Goal: Communication & Community: Answer question/provide support

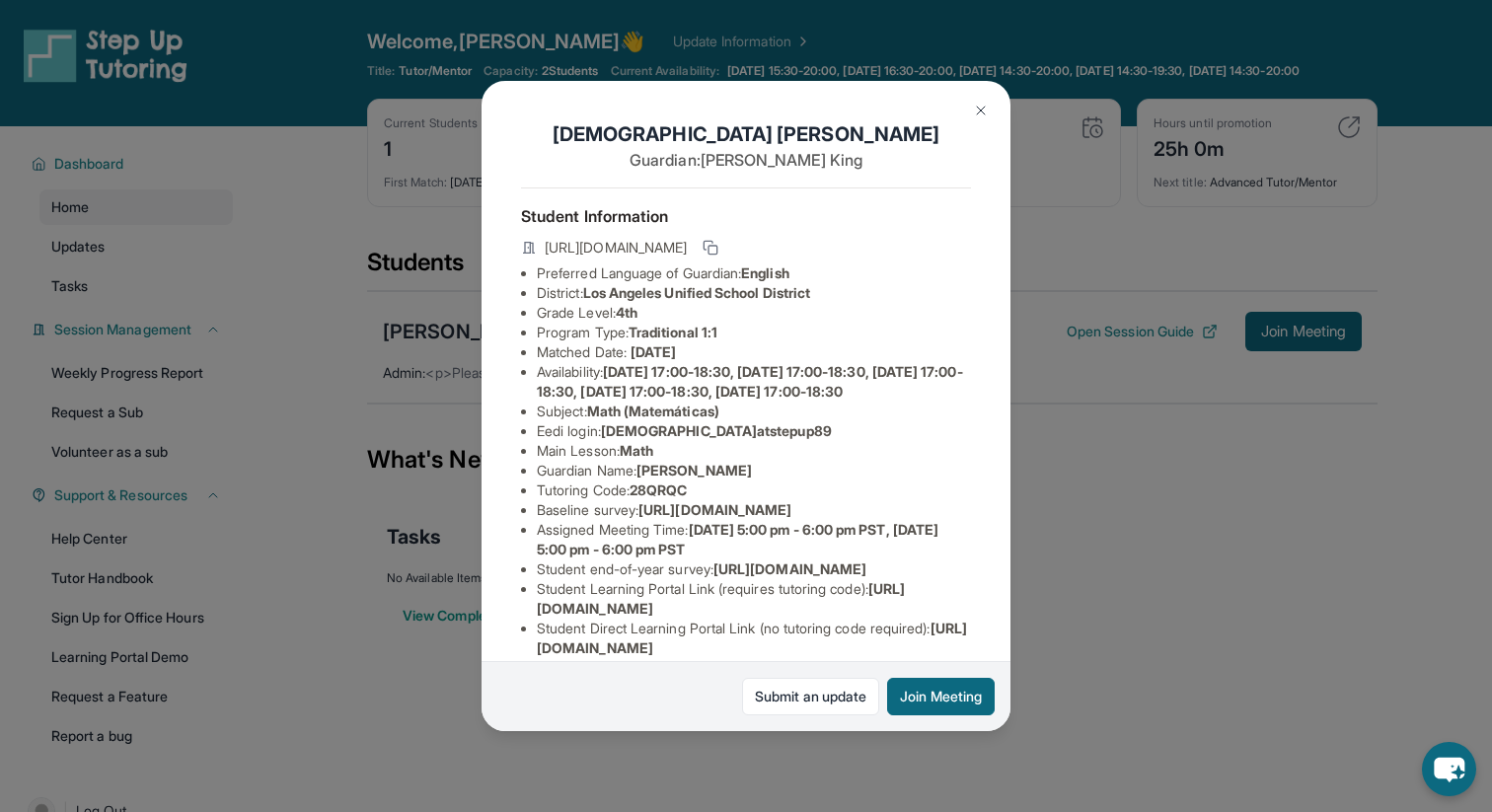
scroll to position [199, 0]
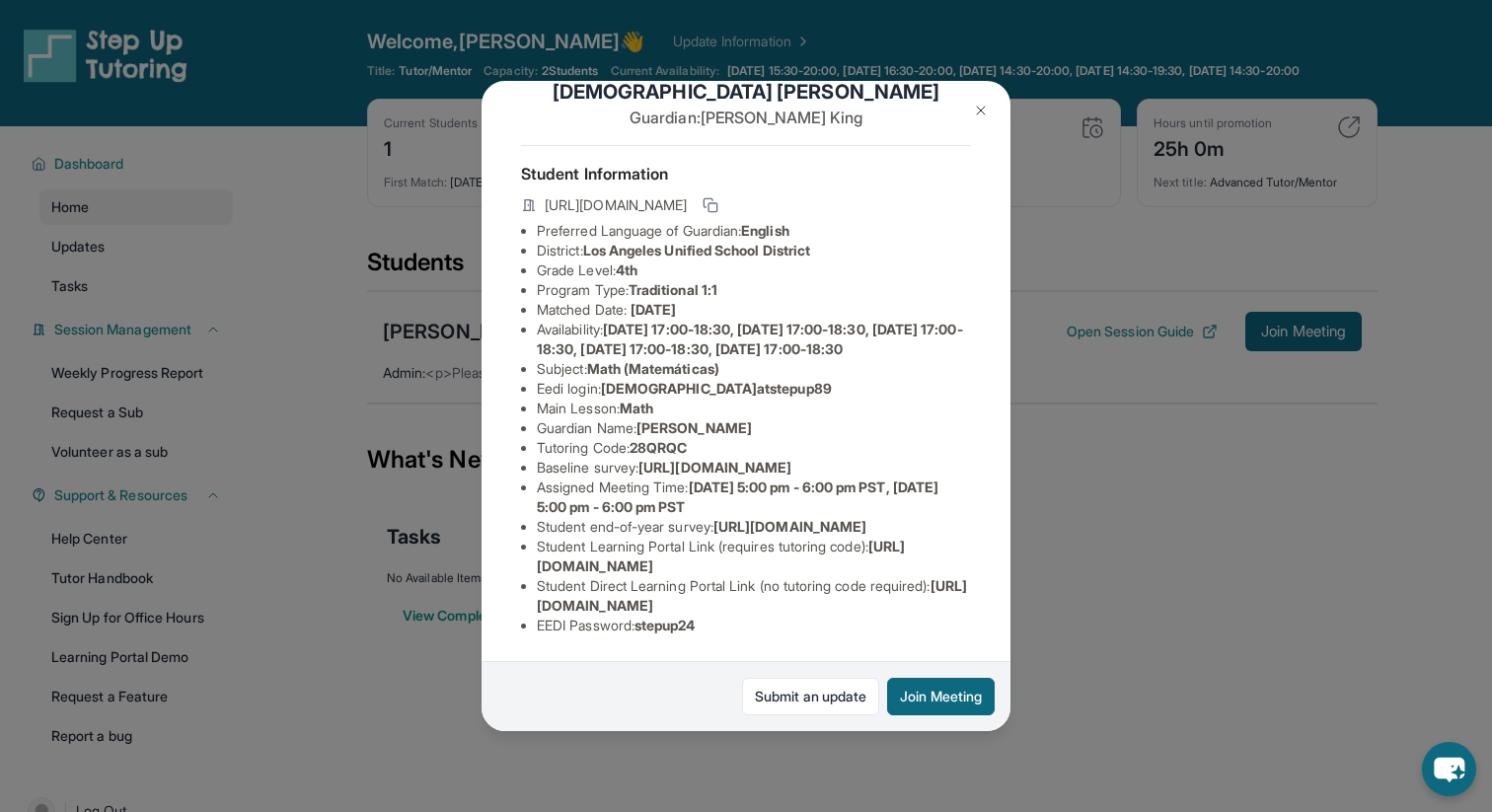
click at [976, 103] on img at bounding box center [981, 111] width 16 height 16
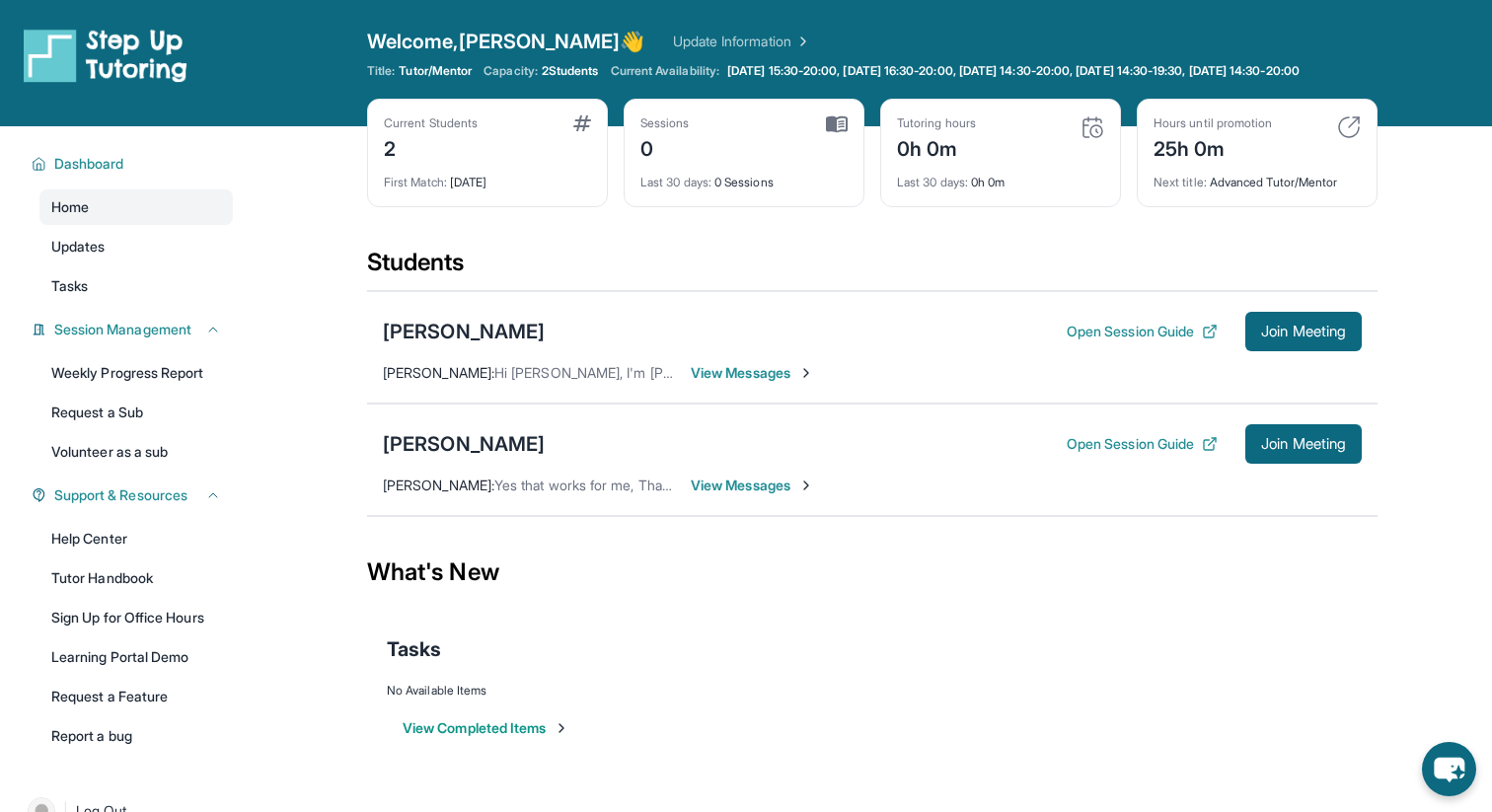
click at [712, 383] on span "View Messages" at bounding box center [752, 373] width 123 height 20
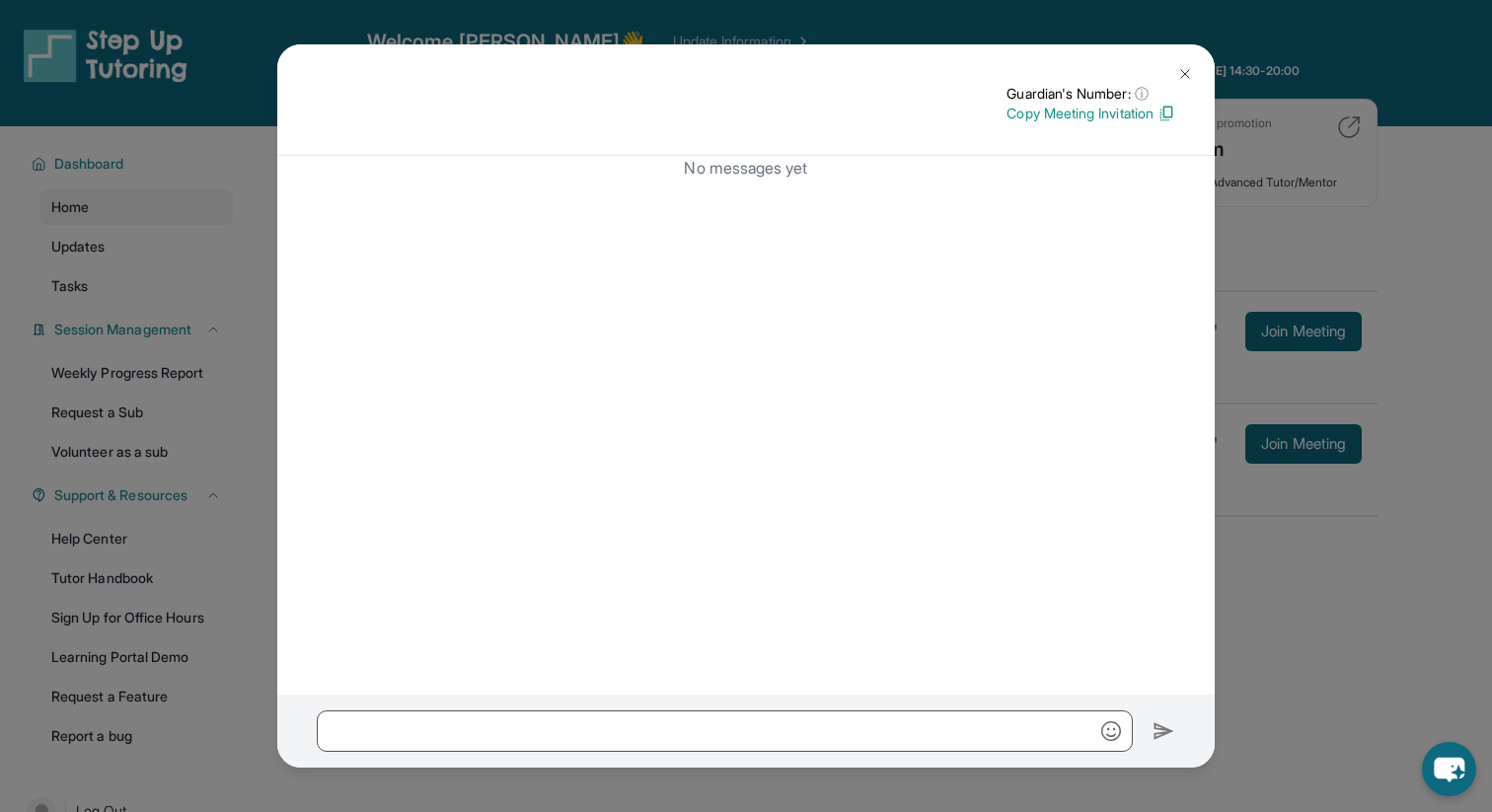
click at [1179, 69] on img at bounding box center [1185, 74] width 16 height 16
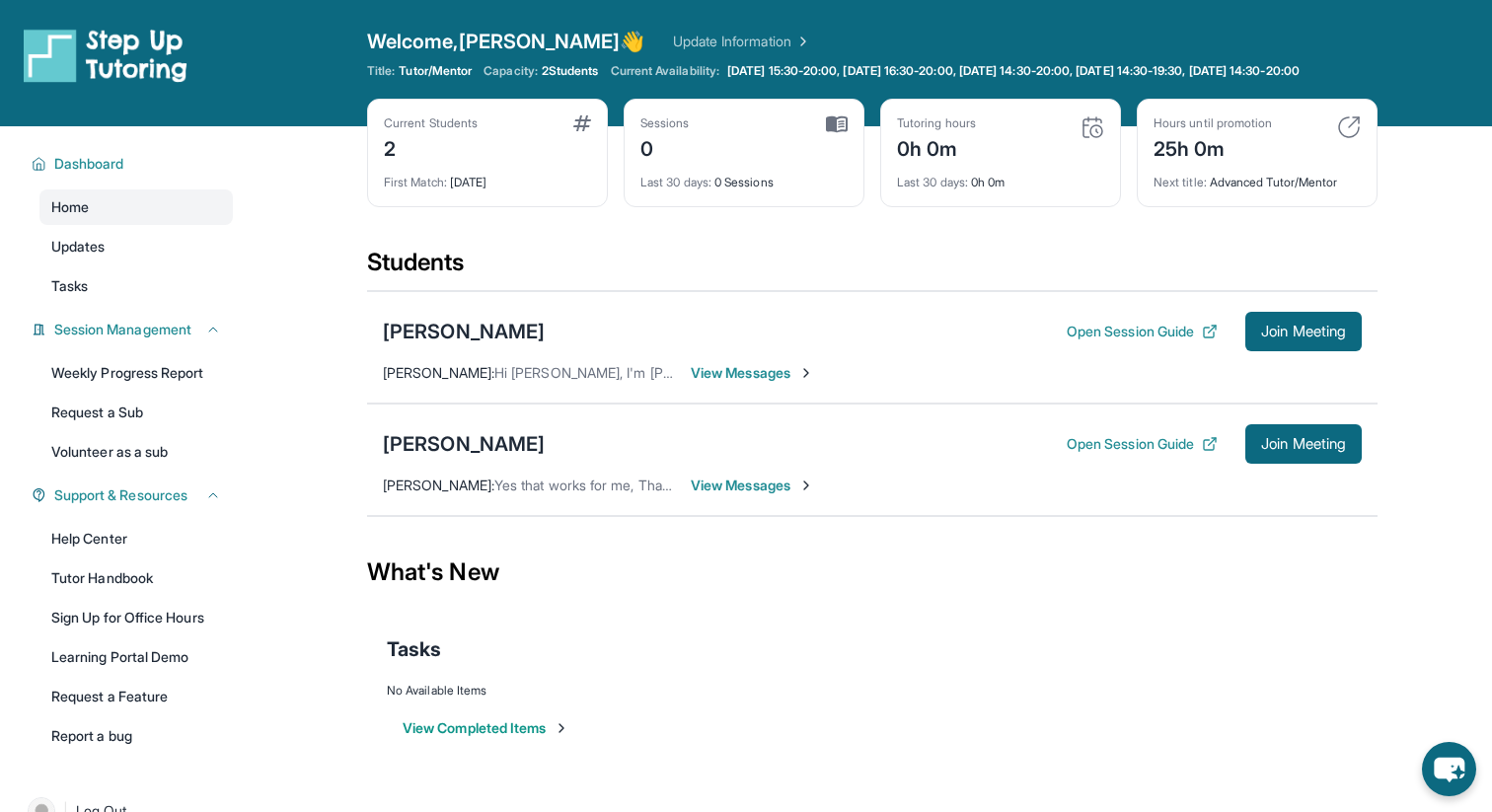
click at [428, 381] on span "Tania Alfaro :" at bounding box center [439, 372] width 112 height 17
click at [794, 383] on span "View Messages" at bounding box center [752, 373] width 123 height 20
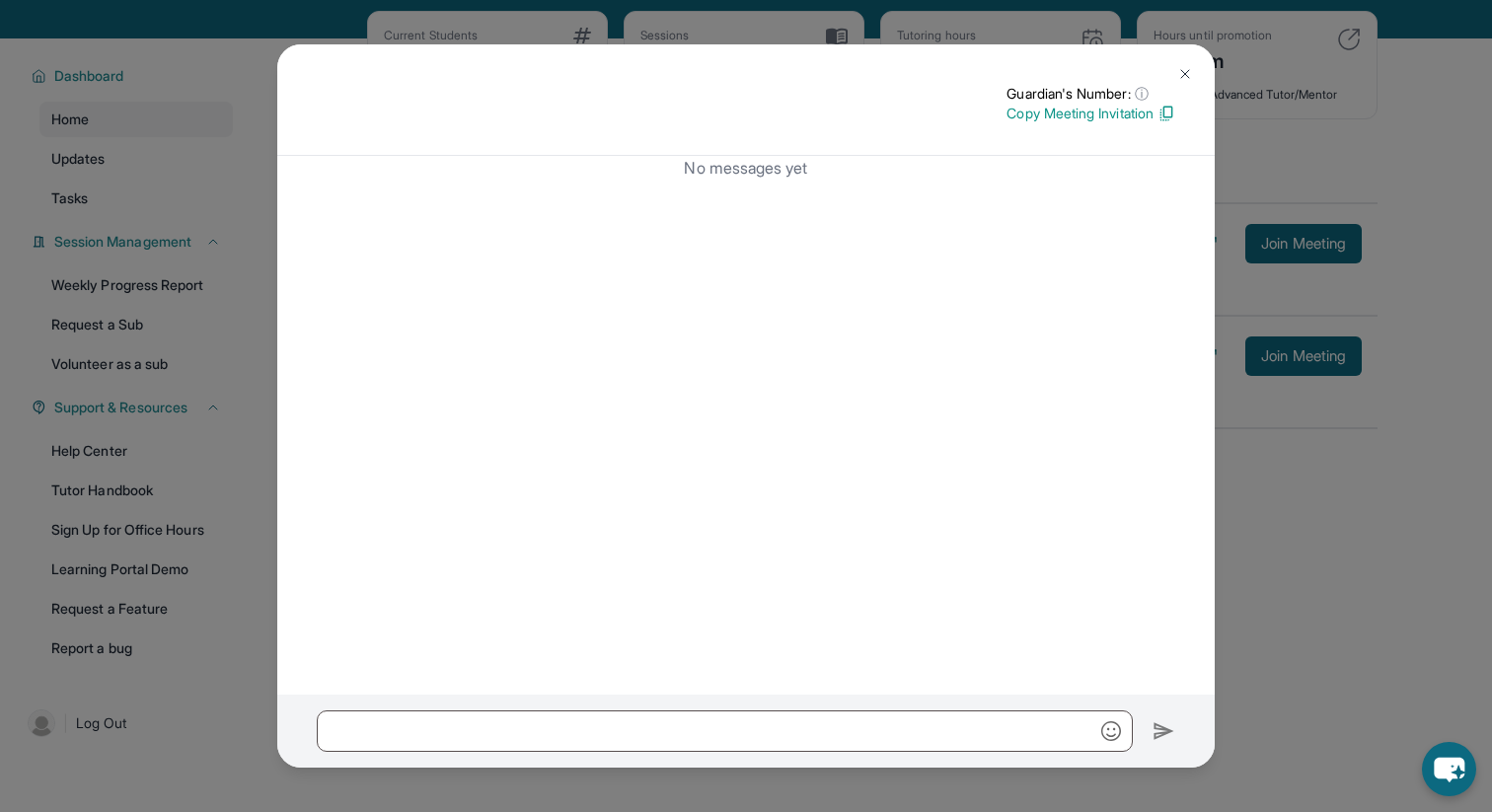
scroll to position [142, 0]
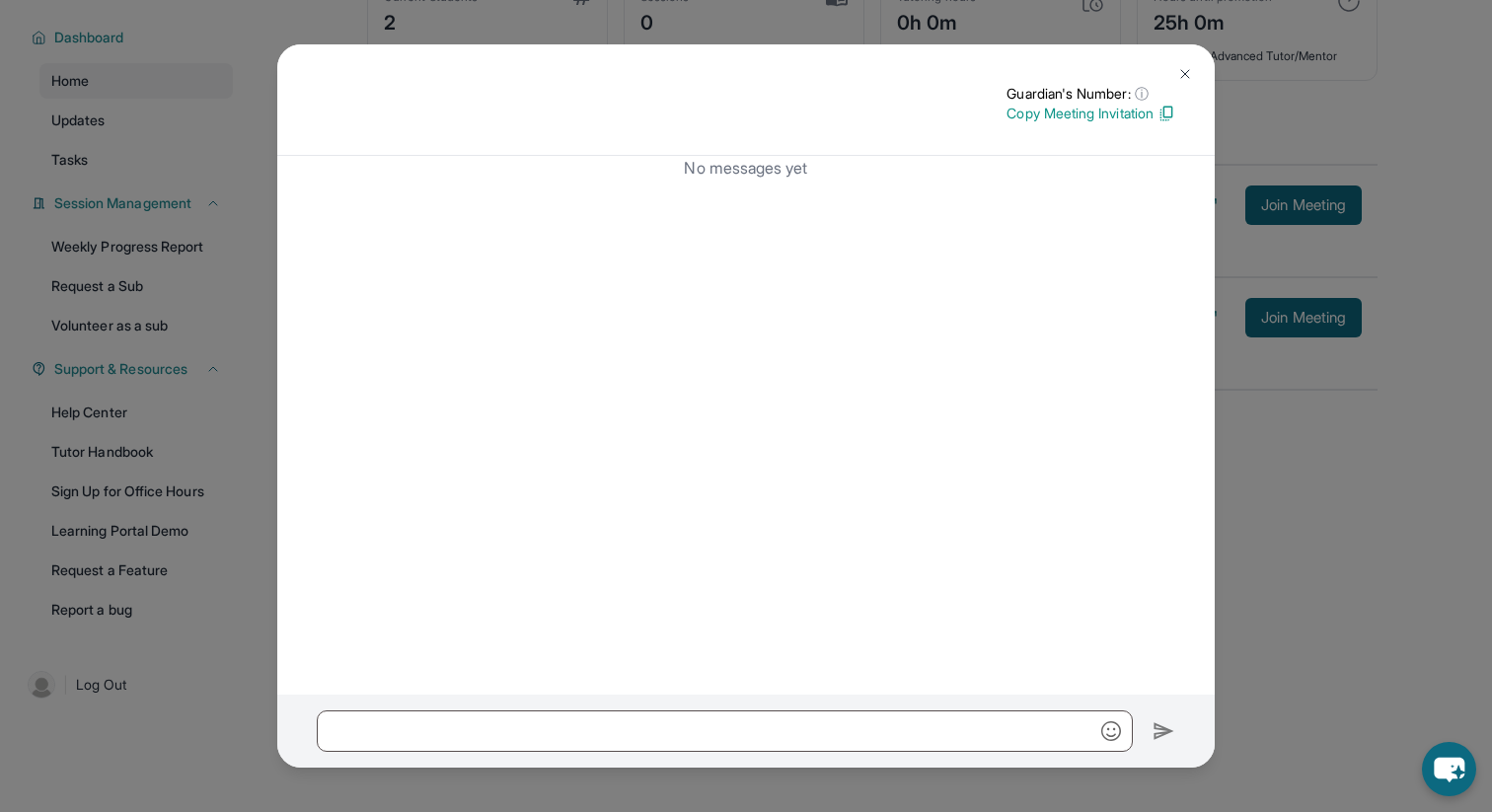
click at [1192, 67] on img at bounding box center [1185, 74] width 16 height 16
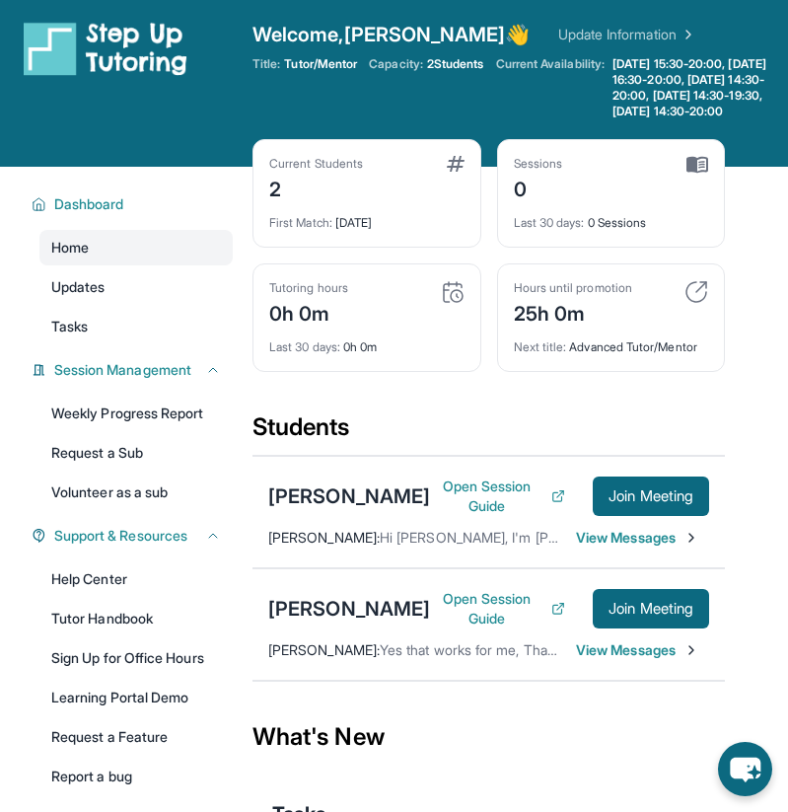
scroll to position [0, 0]
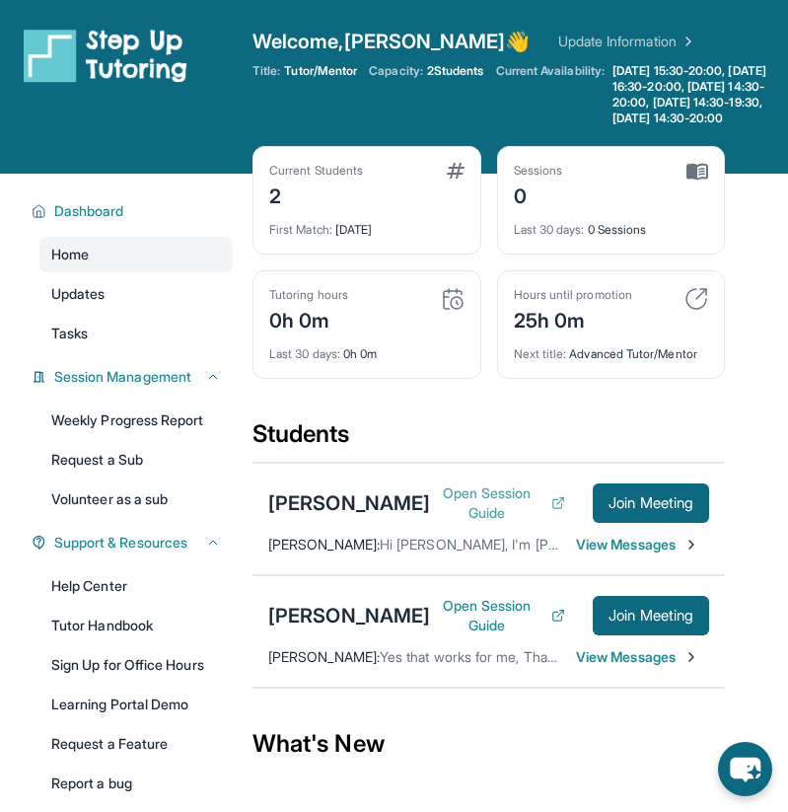
click at [468, 522] on button "Open Session Guide" at bounding box center [497, 503] width 135 height 39
click at [491, 635] on button "Open Session Guide" at bounding box center [497, 615] width 135 height 39
